Goal: Check status: Check status

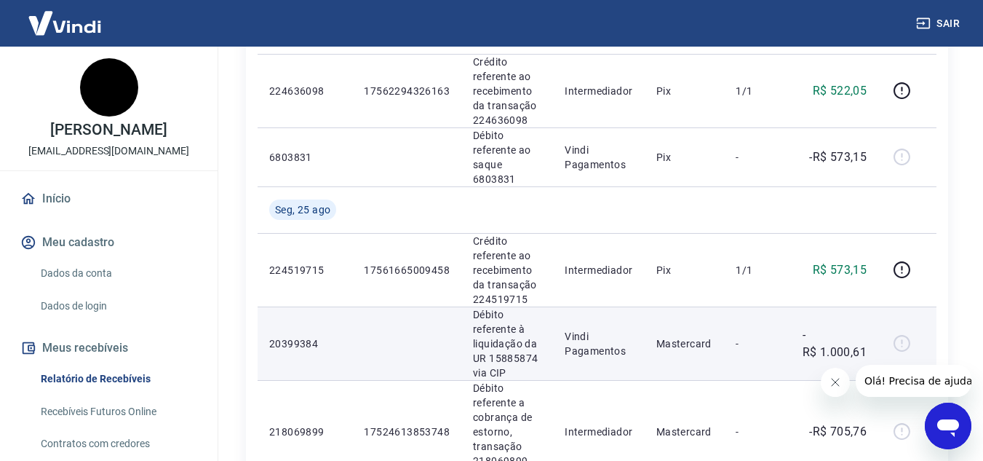
scroll to position [291, 0]
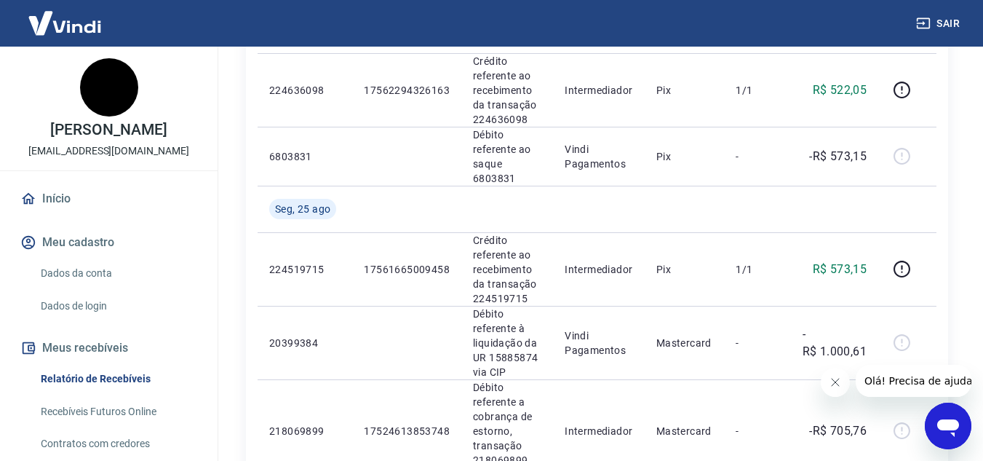
click at [837, 378] on icon "Fechar mensagem da empresa" at bounding box center [835, 382] width 12 height 12
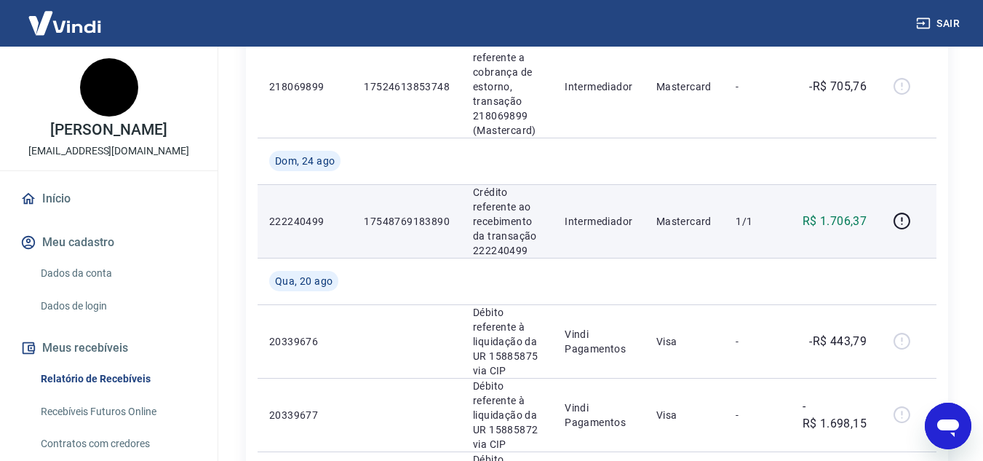
scroll to position [655, 0]
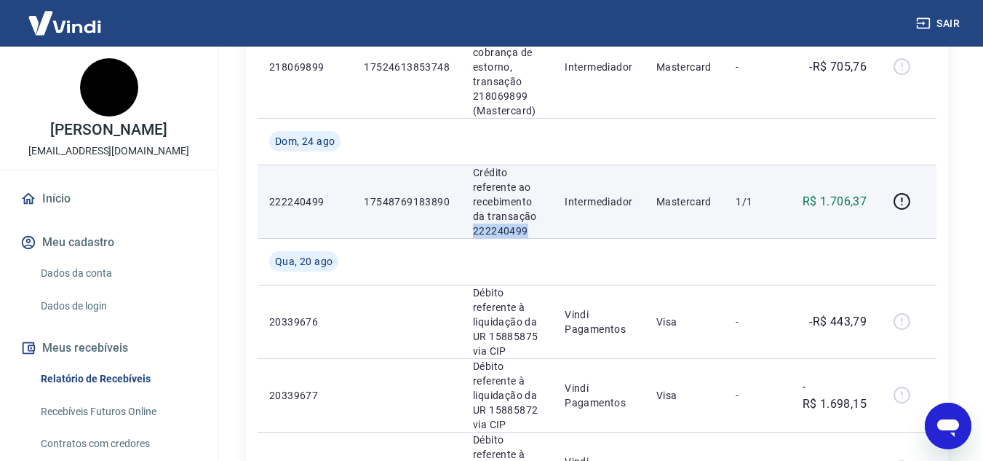
drag, startPoint x: 470, startPoint y: 230, endPoint x: 540, endPoint y: 226, distance: 69.9
click at [540, 226] on td "Crédito referente ao recebimento da transação 222240499" at bounding box center [507, 200] width 92 height 73
copy p "222240499"
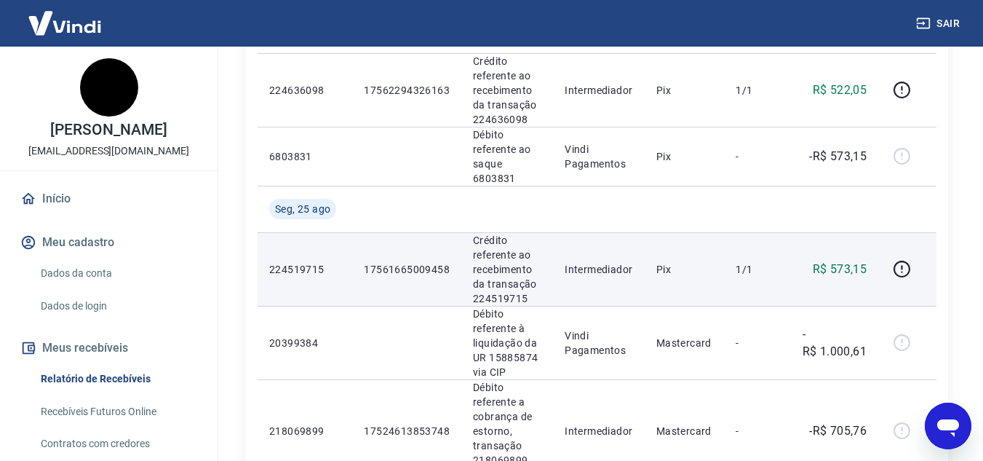
scroll to position [218, 0]
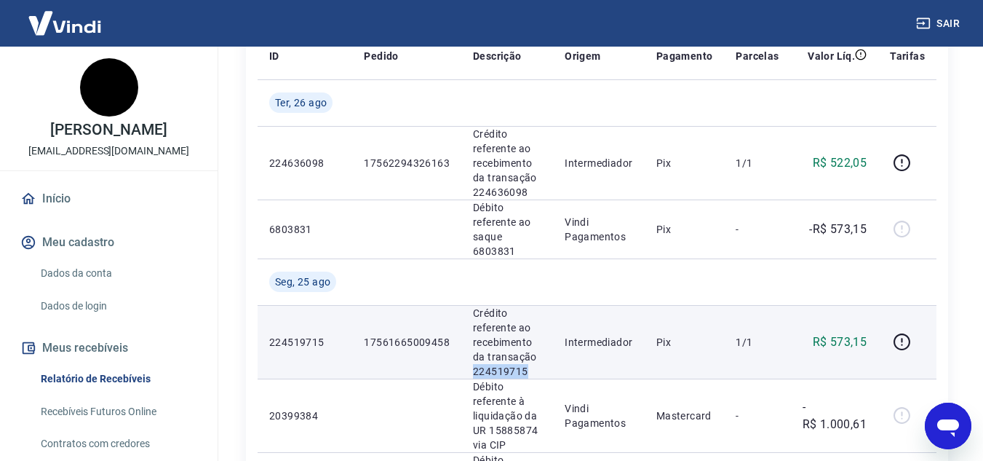
drag, startPoint x: 472, startPoint y: 370, endPoint x: 526, endPoint y: 364, distance: 54.1
click at [526, 364] on p "Crédito referente ao recebimento da transação 224519715" at bounding box center [507, 342] width 68 height 73
copy p "224519715"
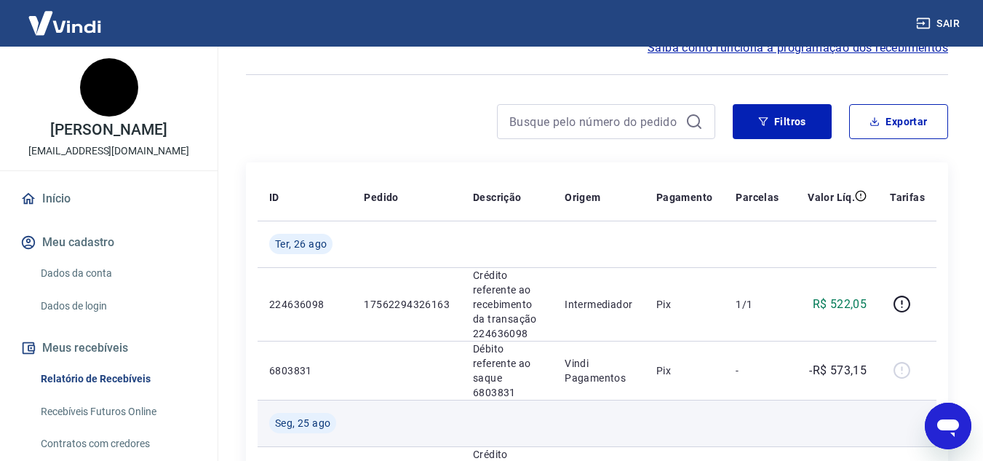
scroll to position [73, 0]
